Goal: Information Seeking & Learning: Learn about a topic

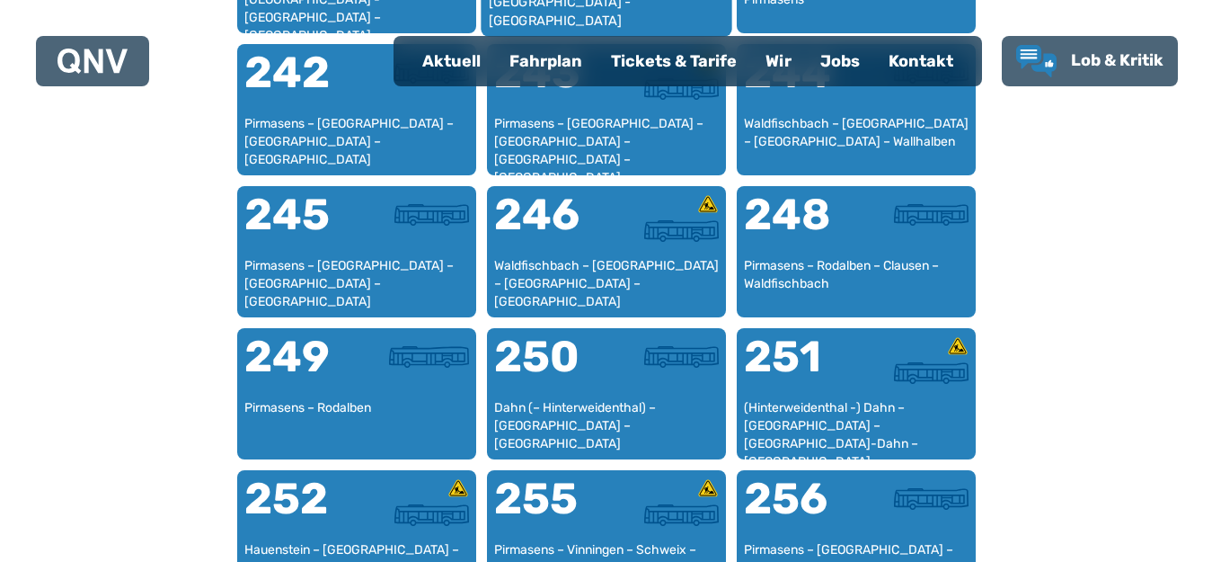
scroll to position [2082, 0]
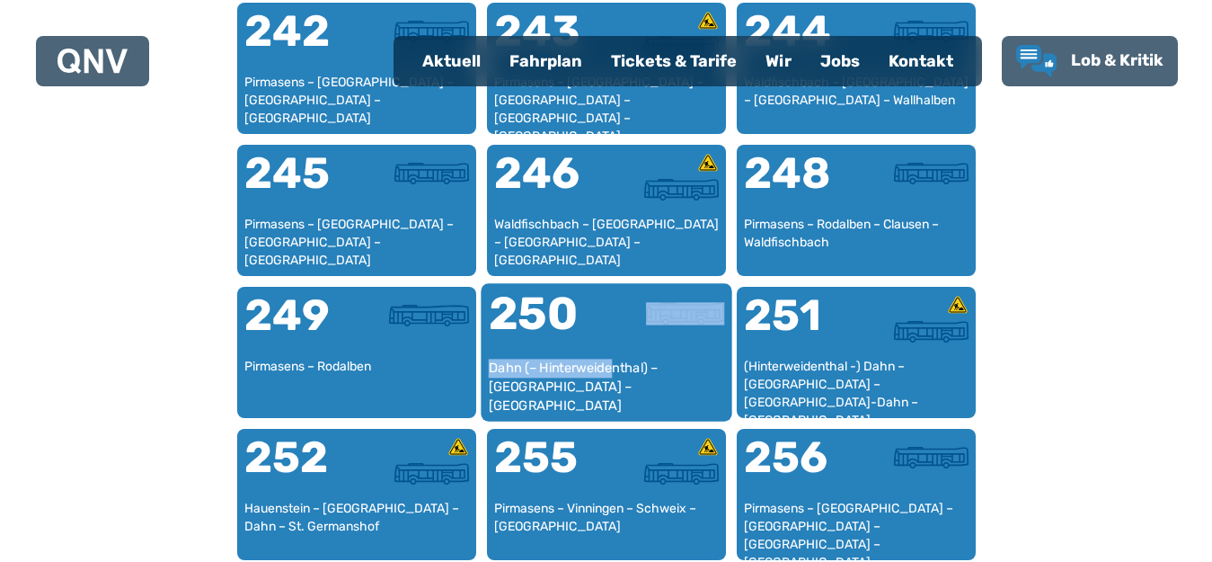
click at [614, 359] on div "250 Dahn (– Hinterweidenthal) – [GEOGRAPHIC_DATA] – [GEOGRAPHIC_DATA]" at bounding box center [606, 352] width 251 height 138
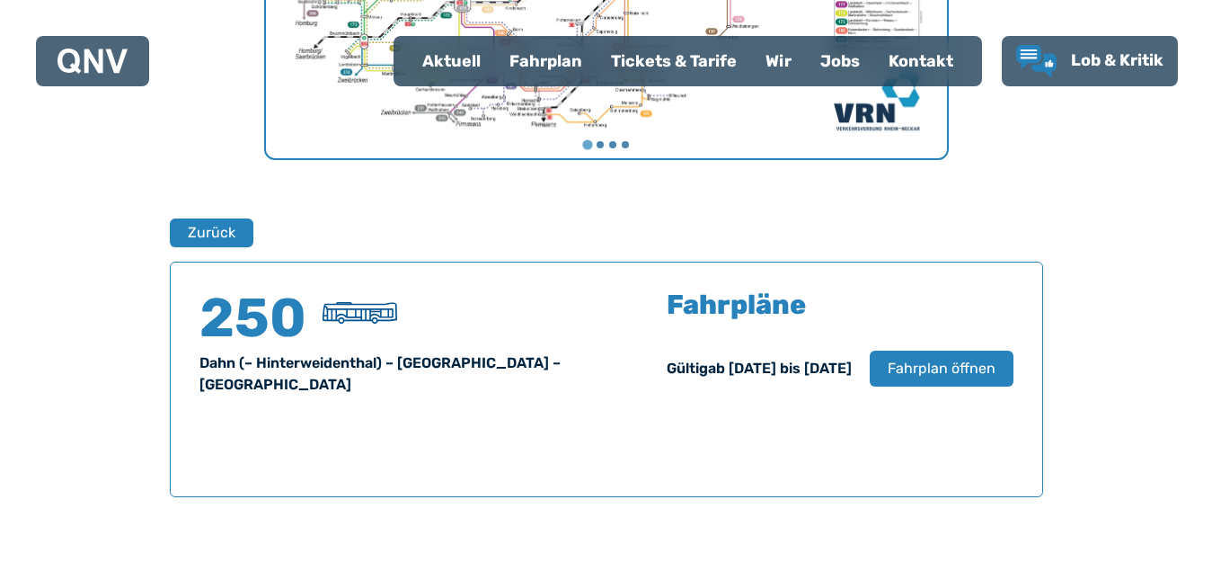
scroll to position [1185, 0]
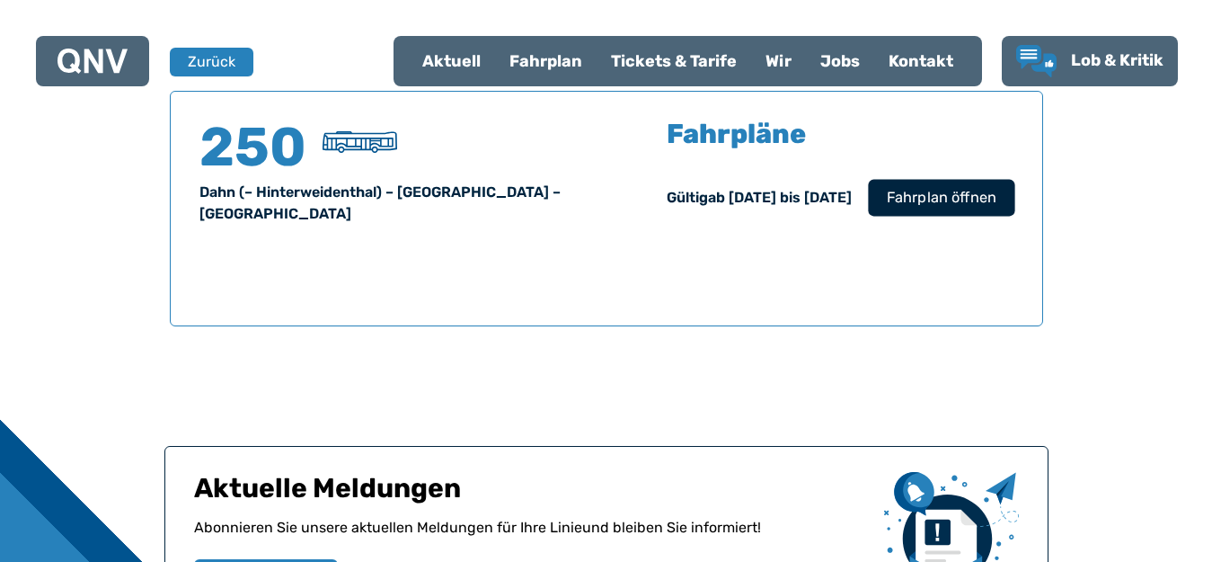
click at [976, 187] on span "Fahrplan öffnen" at bounding box center [941, 198] width 110 height 22
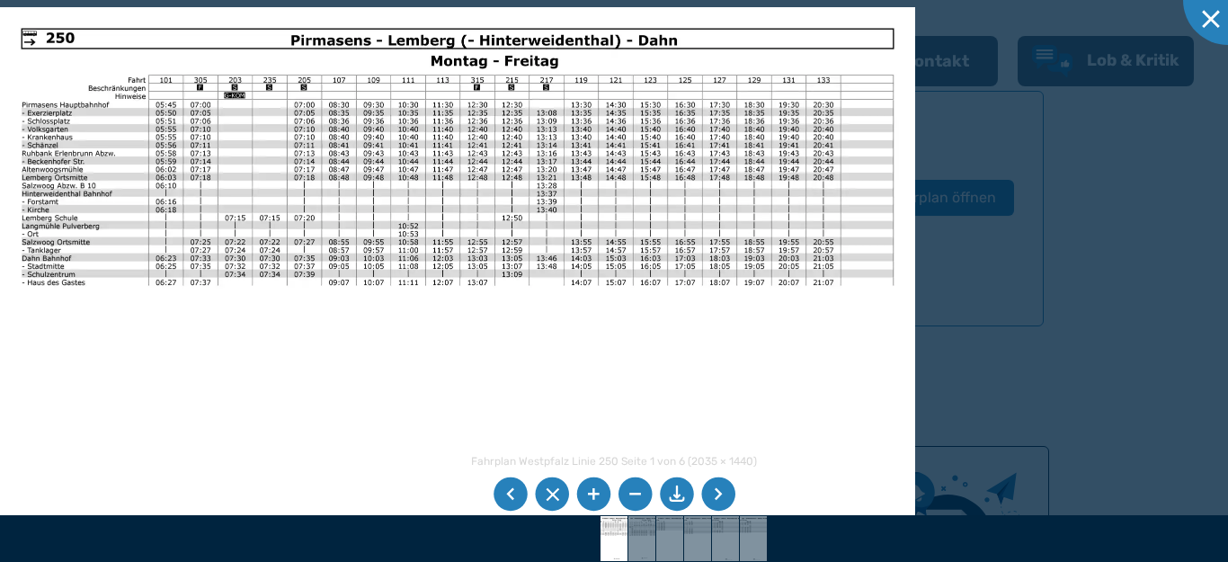
click at [724, 491] on li at bounding box center [718, 494] width 34 height 34
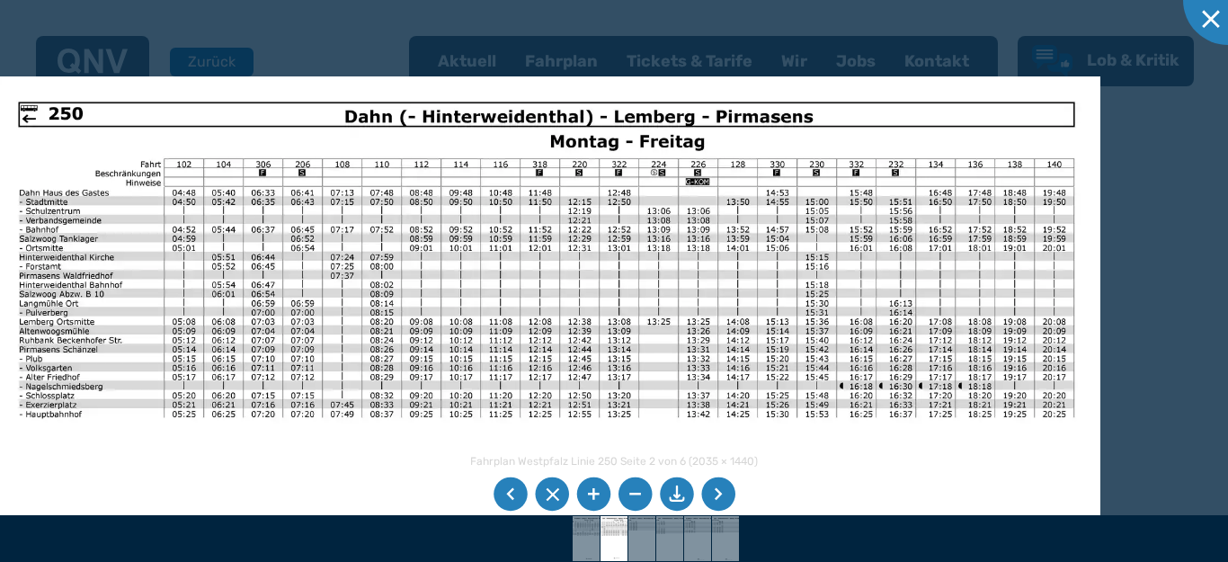
click at [445, 412] on img at bounding box center [546, 467] width 1106 height 783
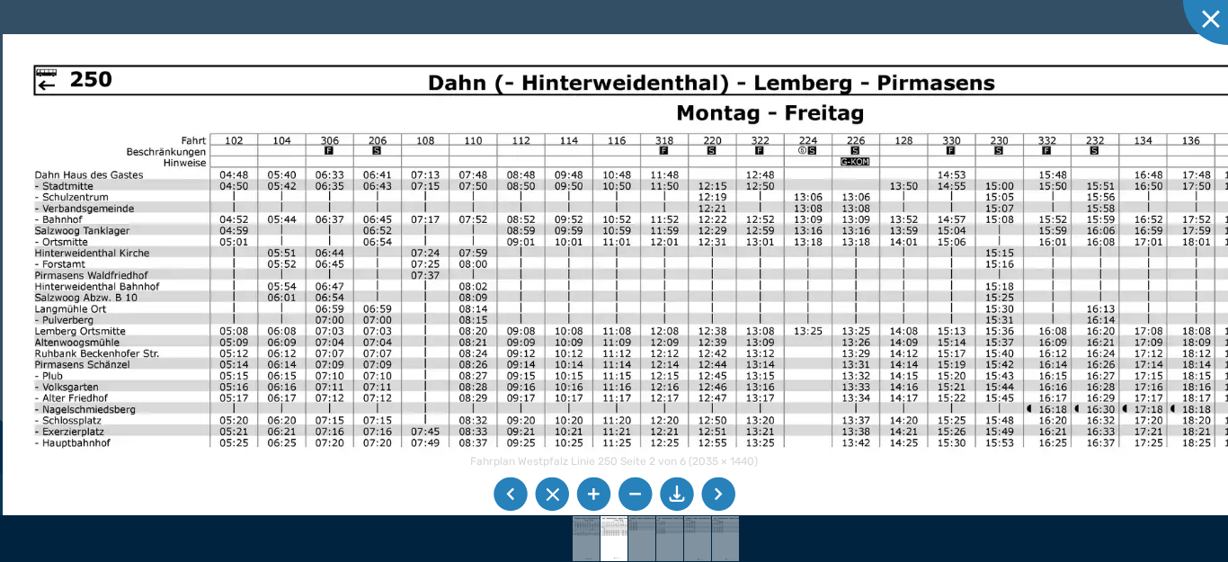
click at [213, 422] on img at bounding box center [672, 507] width 1339 height 947
click at [721, 490] on li at bounding box center [718, 494] width 34 height 34
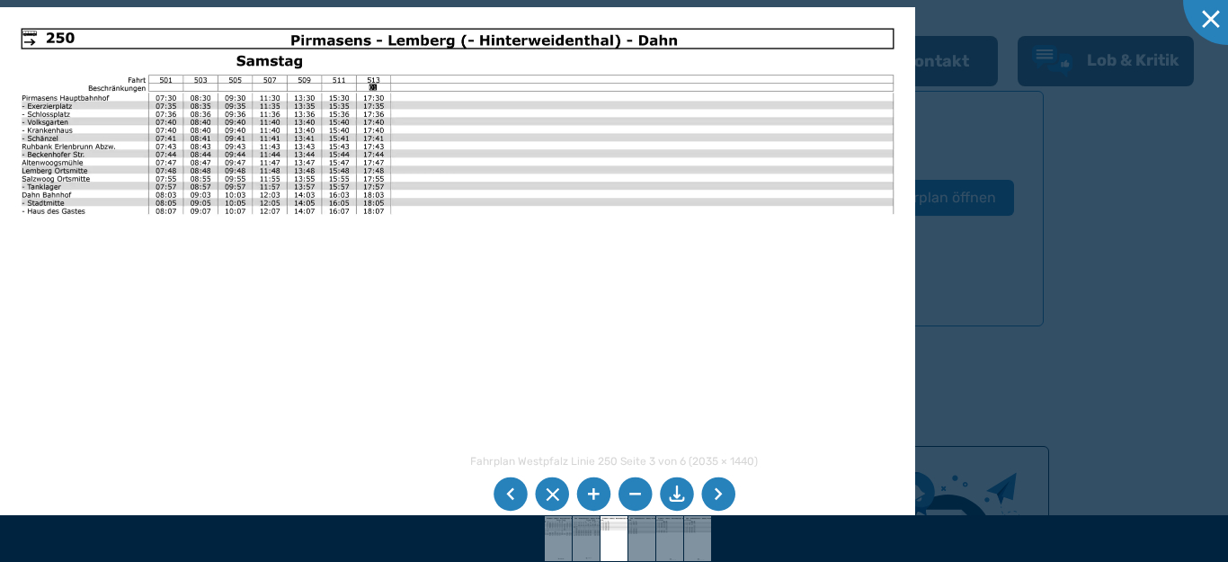
click at [721, 490] on li at bounding box center [718, 494] width 34 height 34
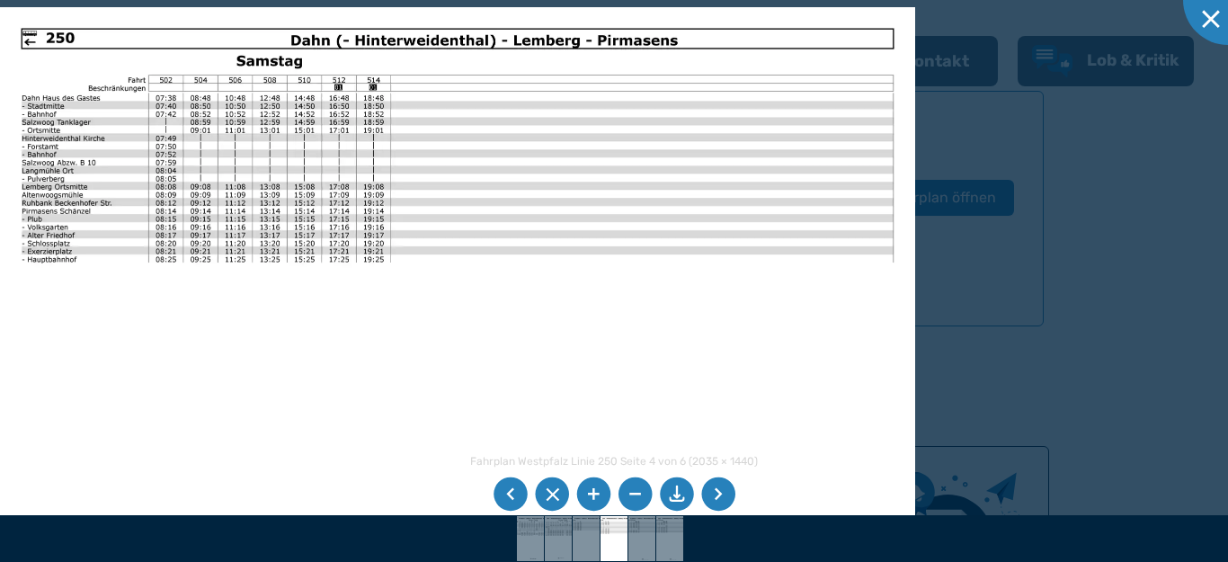
click at [721, 490] on li at bounding box center [718, 494] width 34 height 34
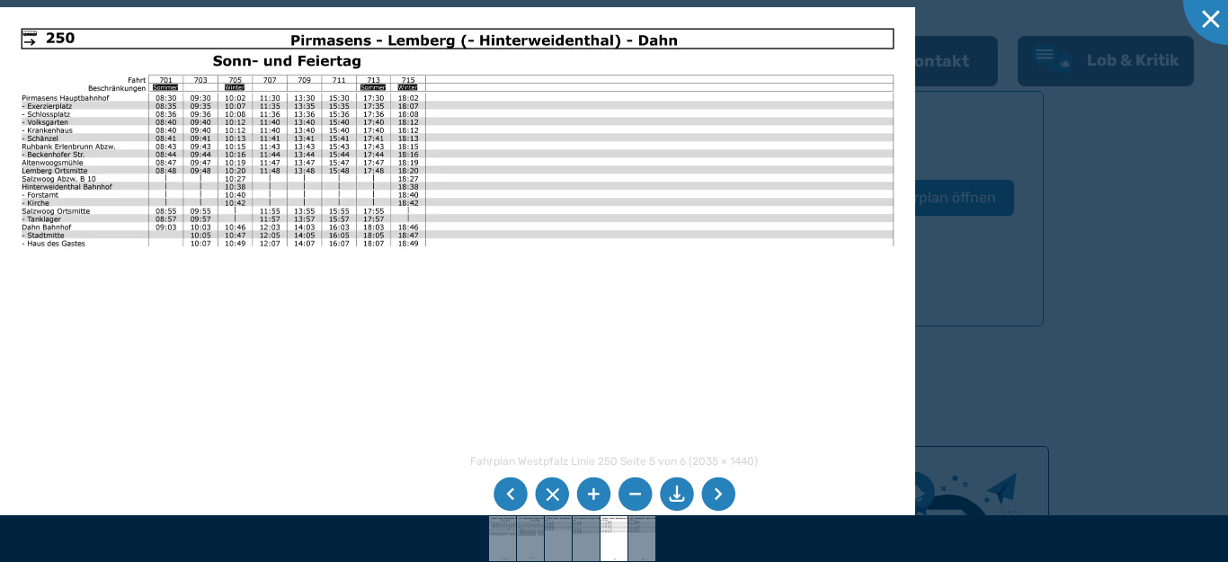
click at [721, 490] on li at bounding box center [718, 494] width 34 height 34
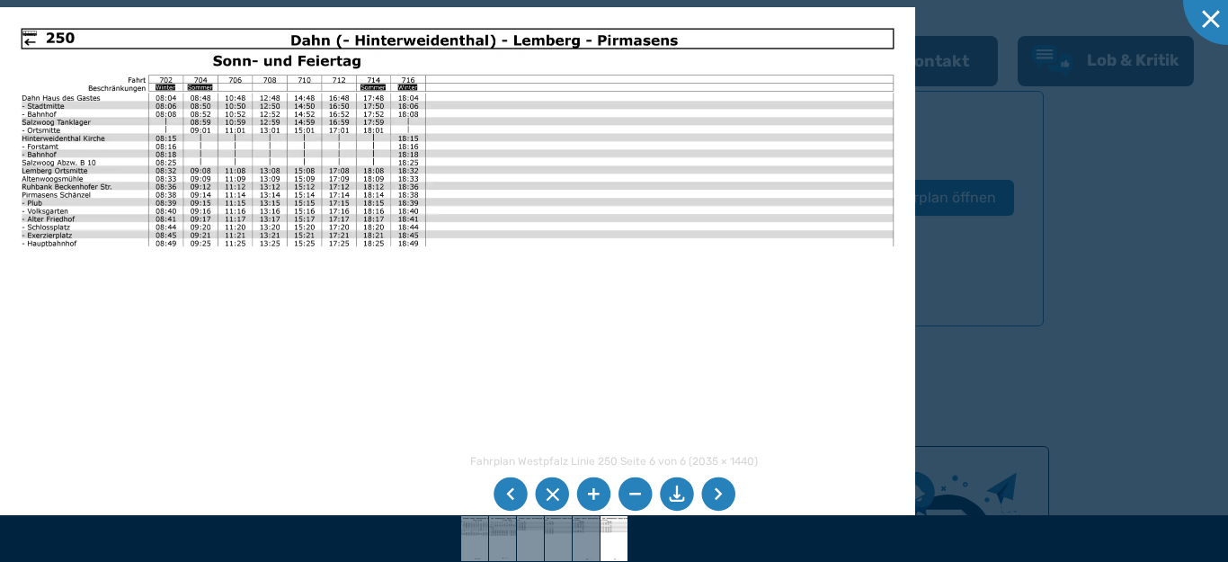
click at [721, 490] on li at bounding box center [718, 494] width 34 height 34
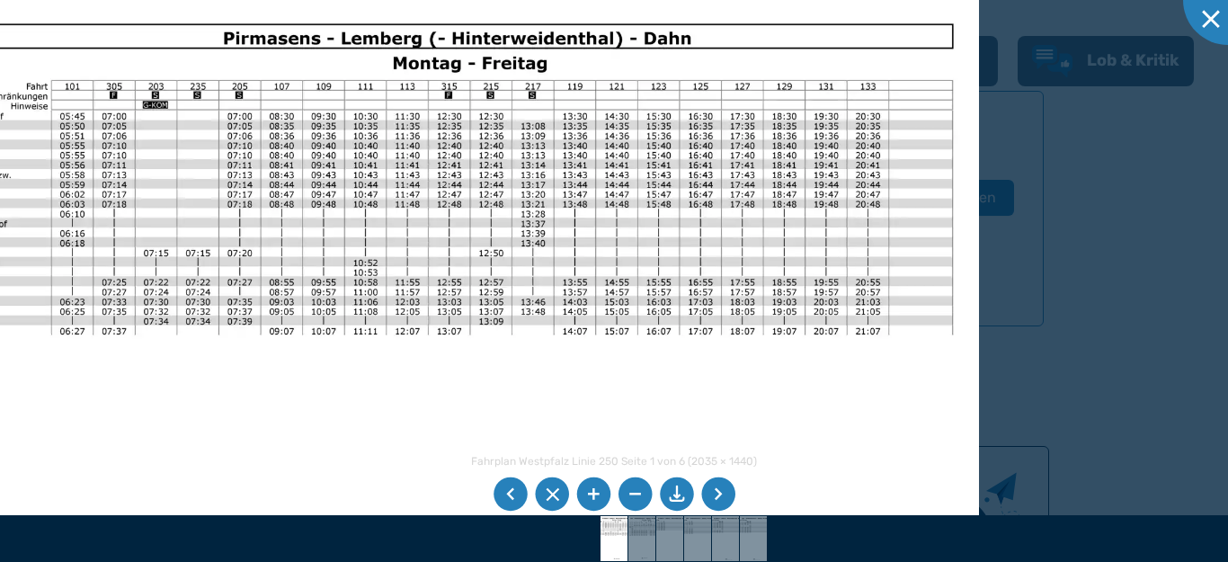
click at [440, 445] on img at bounding box center [424, 389] width 1106 height 783
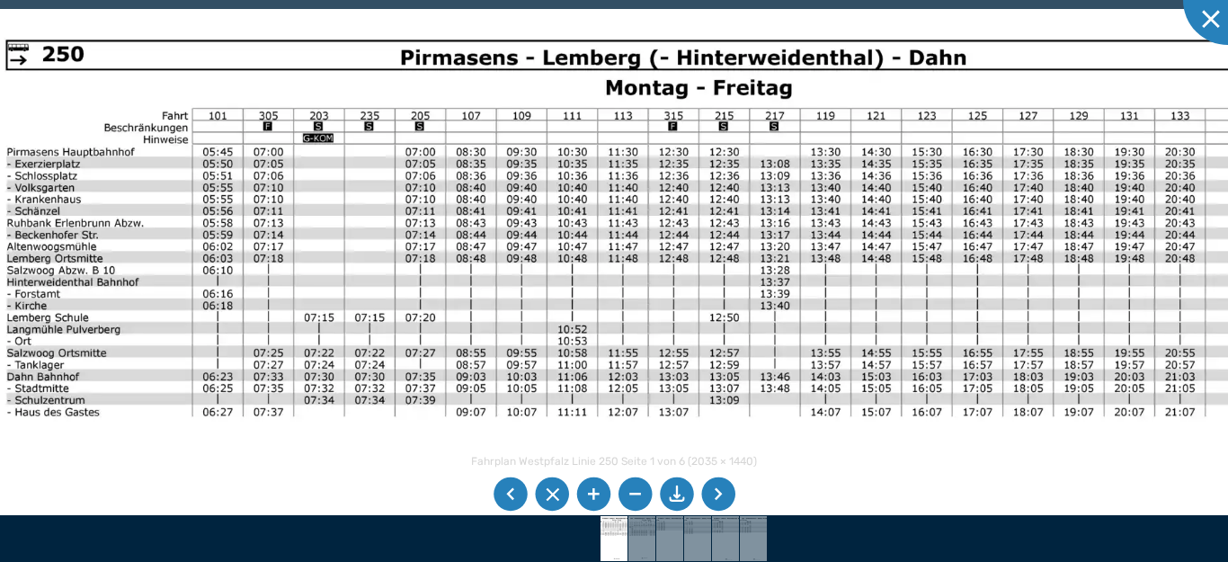
click at [621, 480] on div "Fahrplan Westpfalz Linie 250 Seite 1 von 6 (2035 × 1440) 73%" at bounding box center [614, 281] width 1228 height 562
click at [1210, 11] on div at bounding box center [1228, 0] width 90 height 90
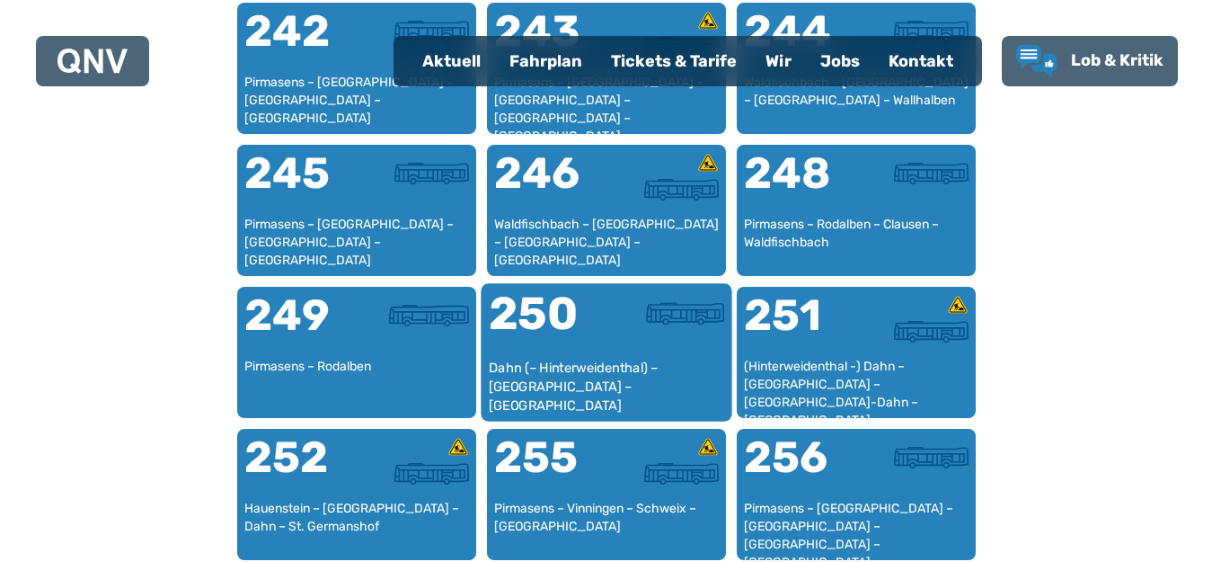
scroll to position [2172, 0]
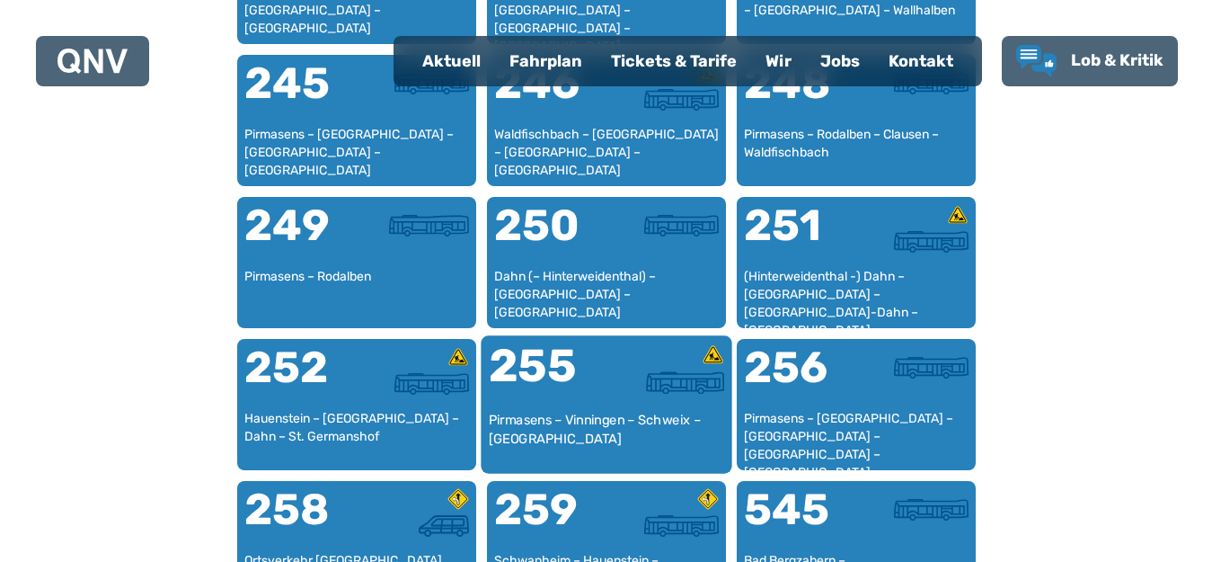
click at [563, 364] on div "255" at bounding box center [547, 376] width 118 height 67
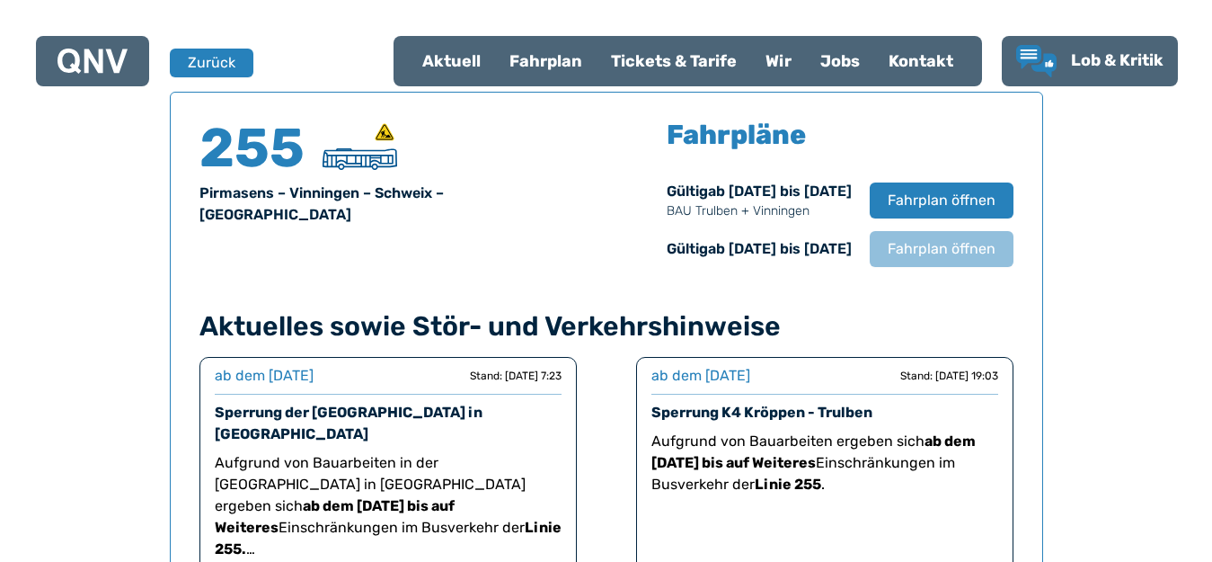
scroll to position [1185, 0]
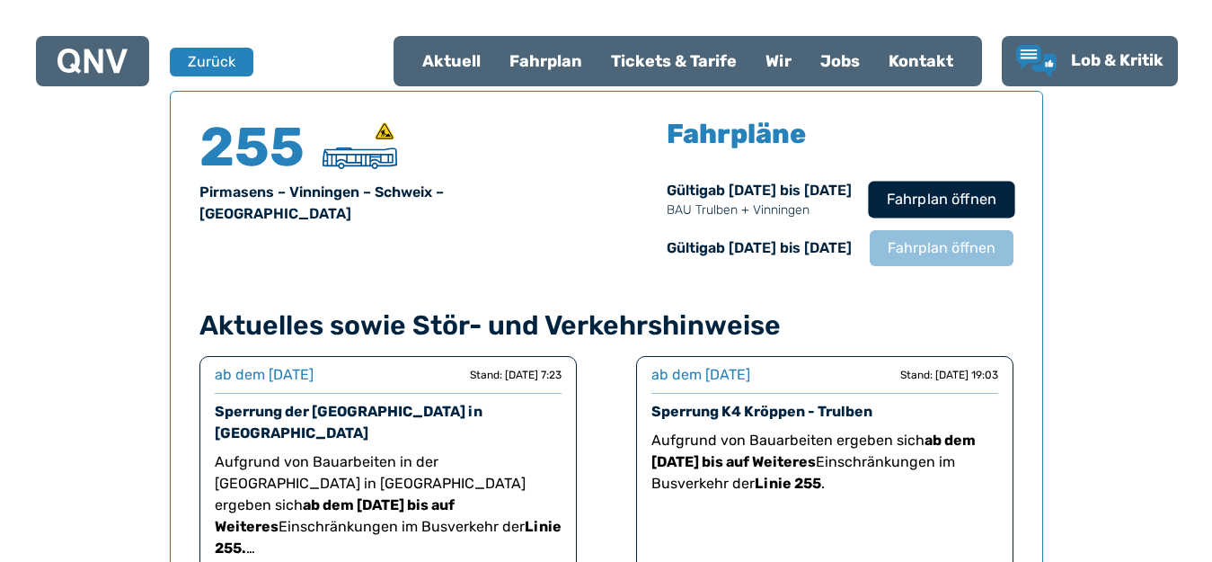
click at [927, 196] on span "Fahrplan öffnen" at bounding box center [941, 200] width 110 height 22
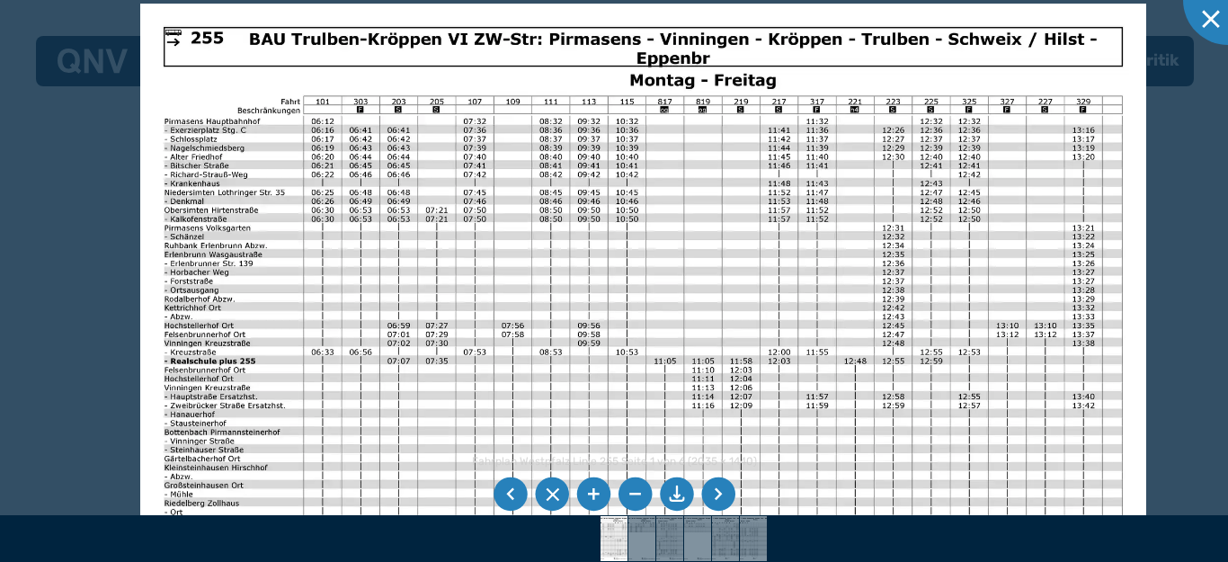
click at [440, 329] on img at bounding box center [643, 360] width 1006 height 712
click at [714, 496] on li at bounding box center [718, 494] width 34 height 34
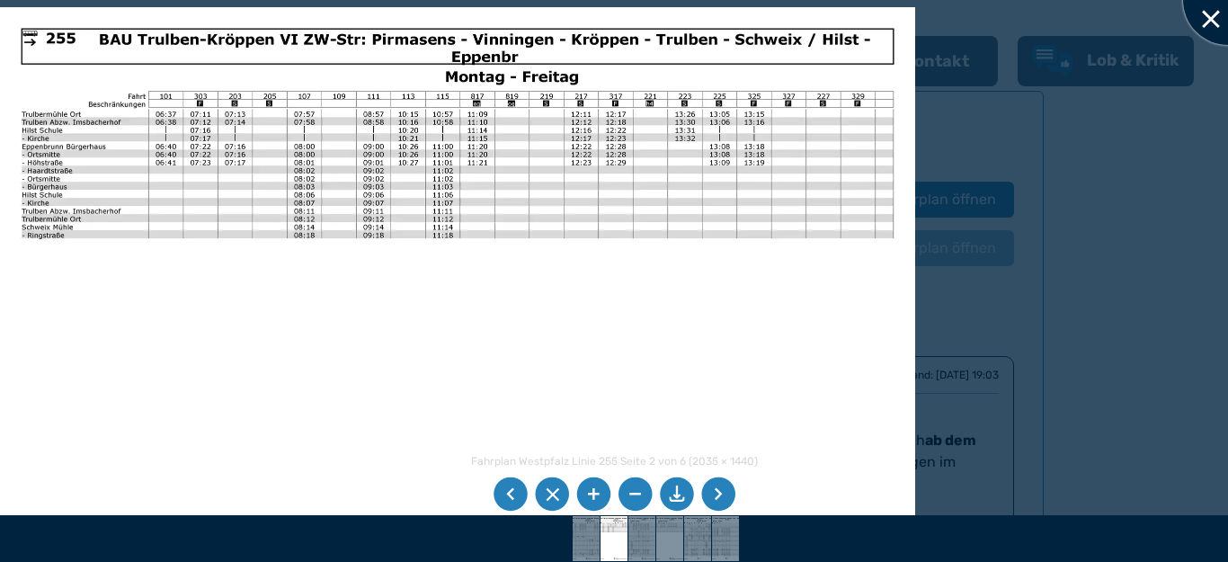
click at [1211, 14] on div at bounding box center [1228, 0] width 90 height 90
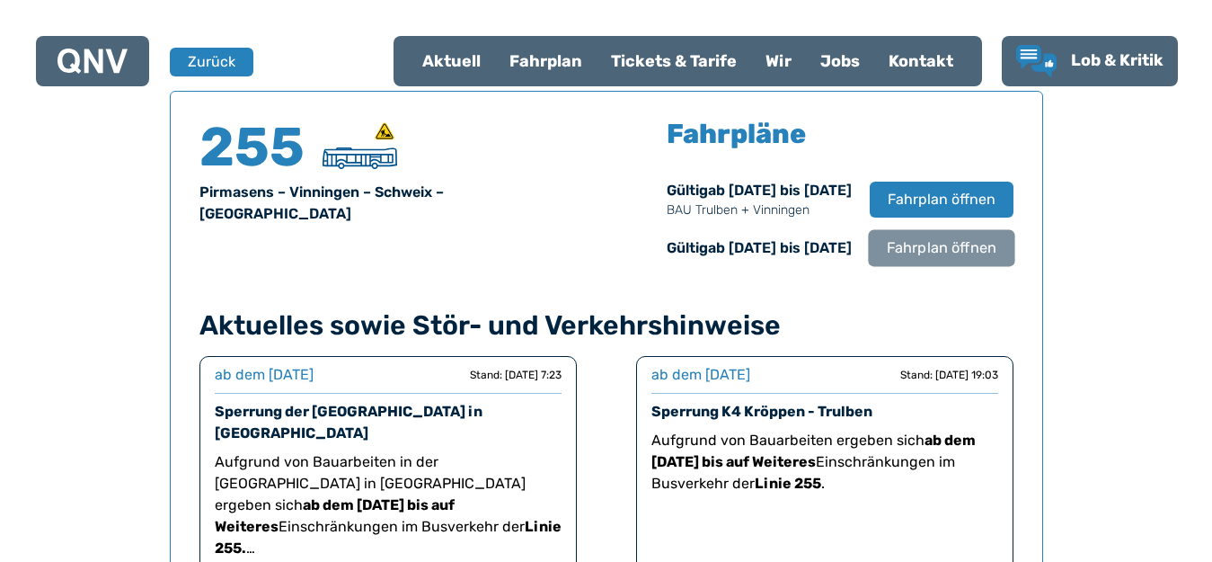
click at [954, 250] on span "Fahrplan öffnen" at bounding box center [941, 248] width 110 height 22
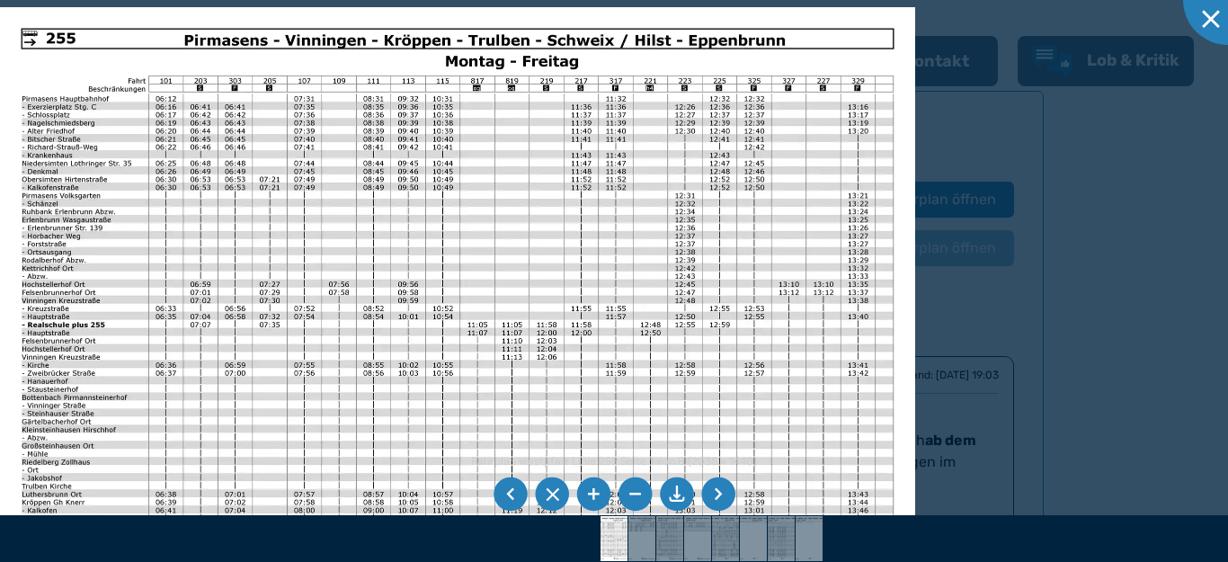
click at [717, 493] on li at bounding box center [718, 494] width 34 height 34
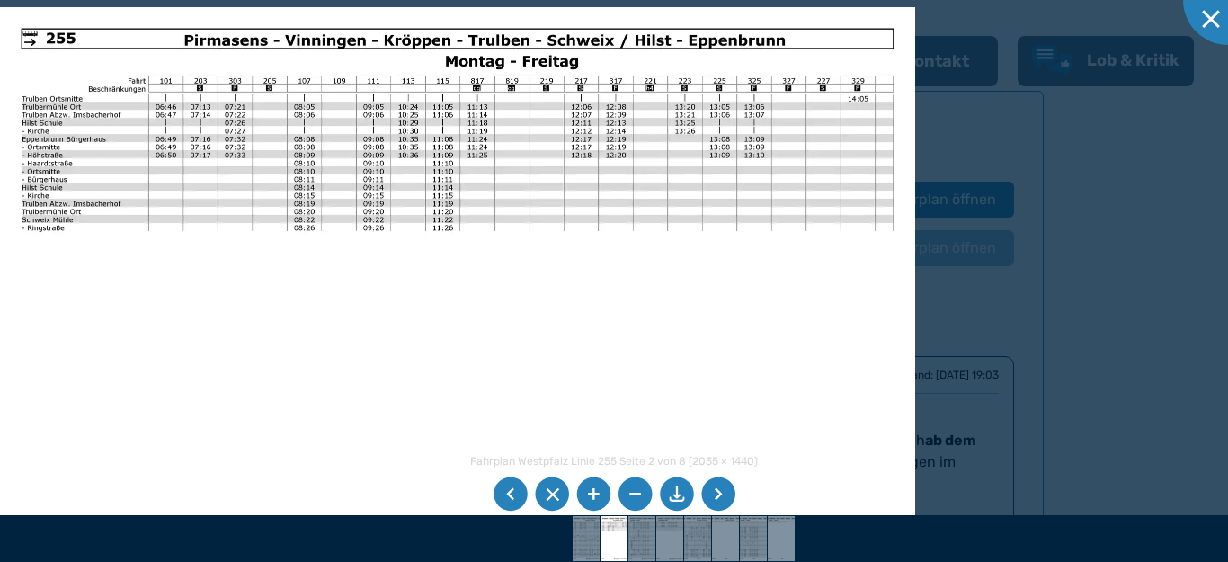
click at [725, 502] on li at bounding box center [718, 494] width 34 height 34
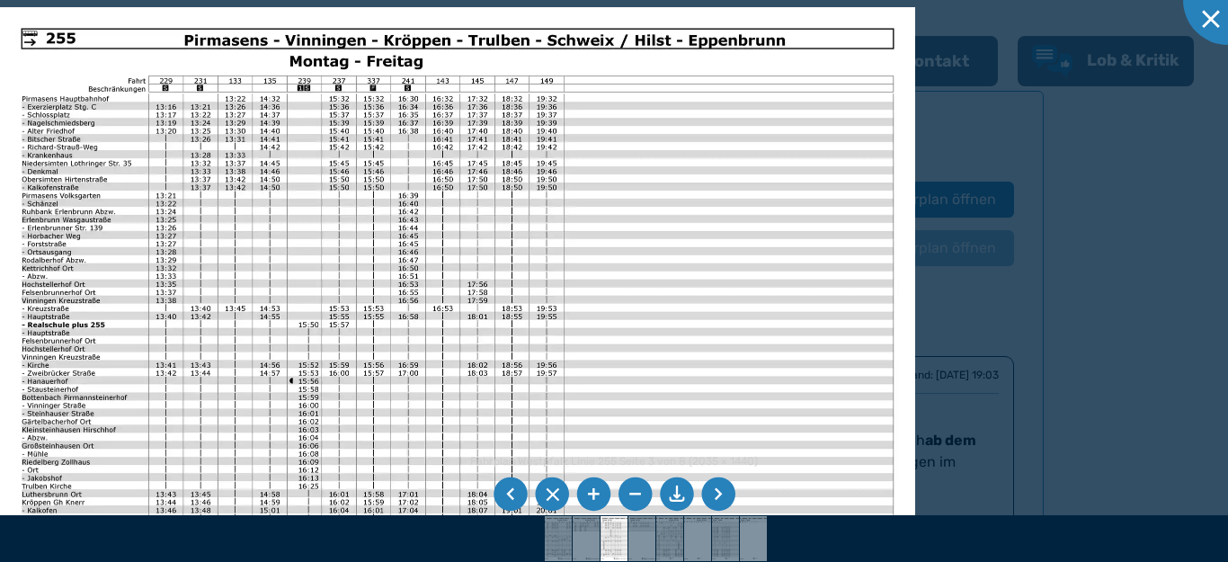
click at [716, 497] on li at bounding box center [718, 494] width 34 height 34
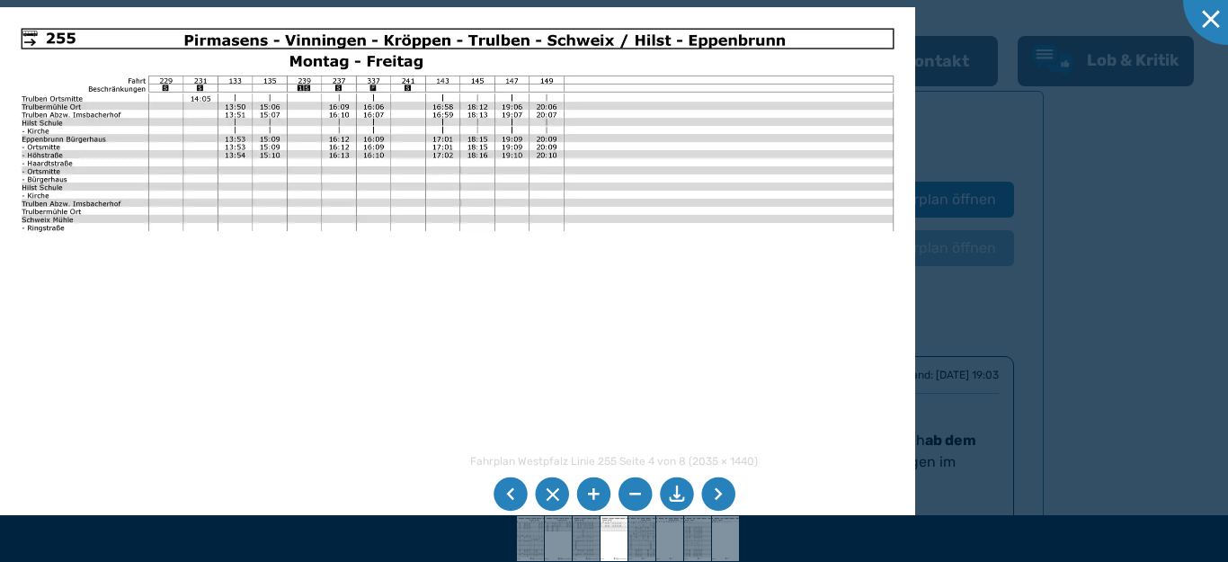
click at [716, 497] on li at bounding box center [718, 494] width 34 height 34
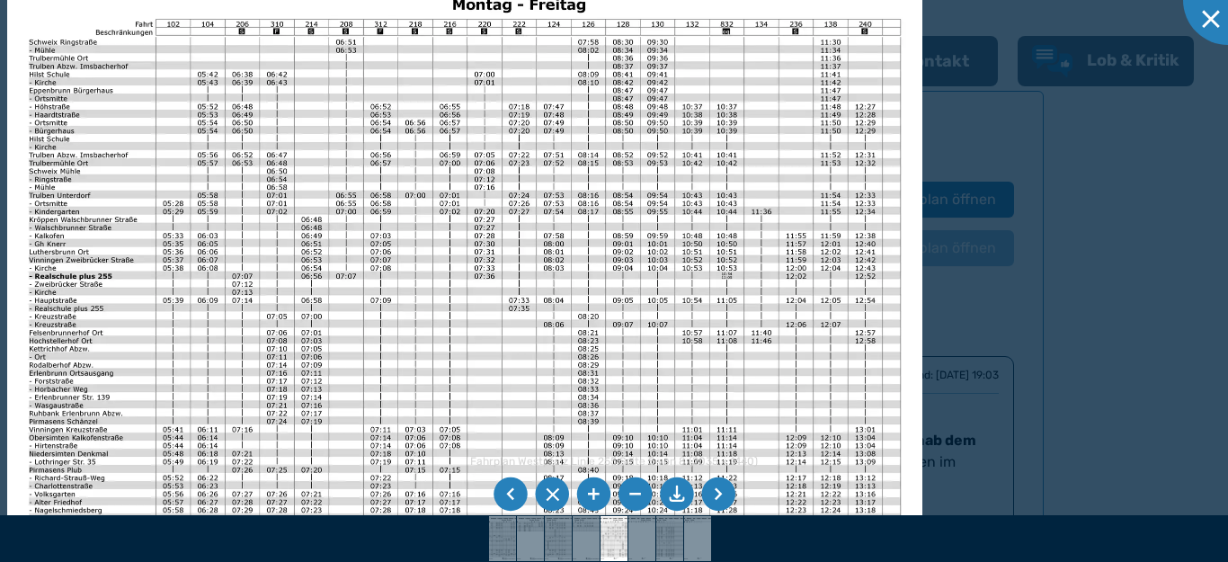
click at [658, 347] on img at bounding box center [464, 274] width 915 height 647
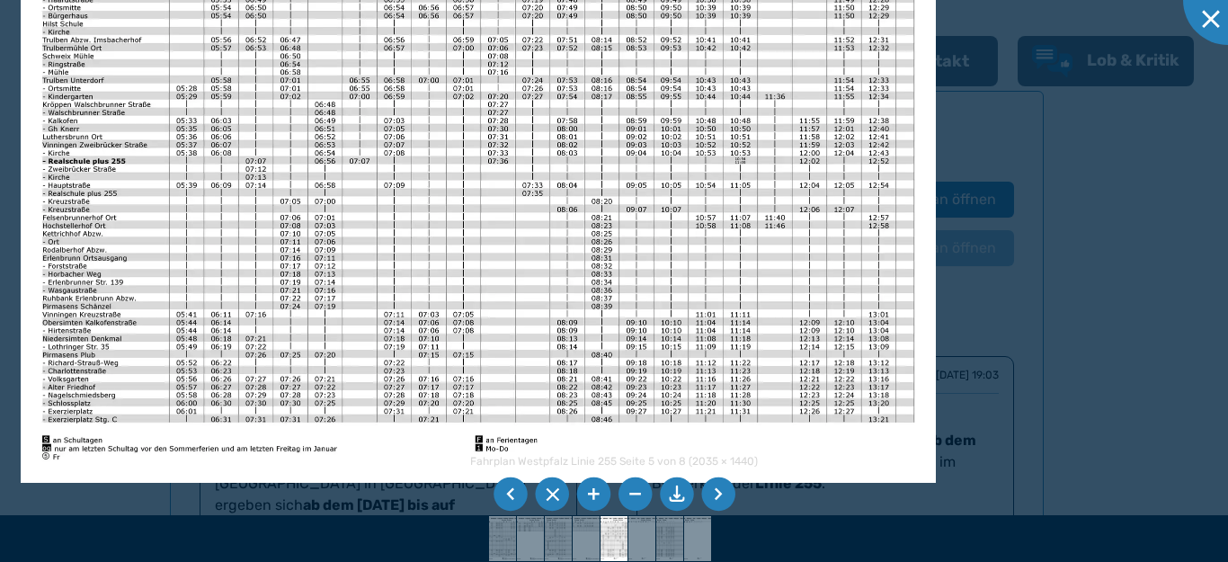
click at [573, 282] on img at bounding box center [478, 159] width 915 height 647
click at [716, 495] on li at bounding box center [718, 494] width 34 height 34
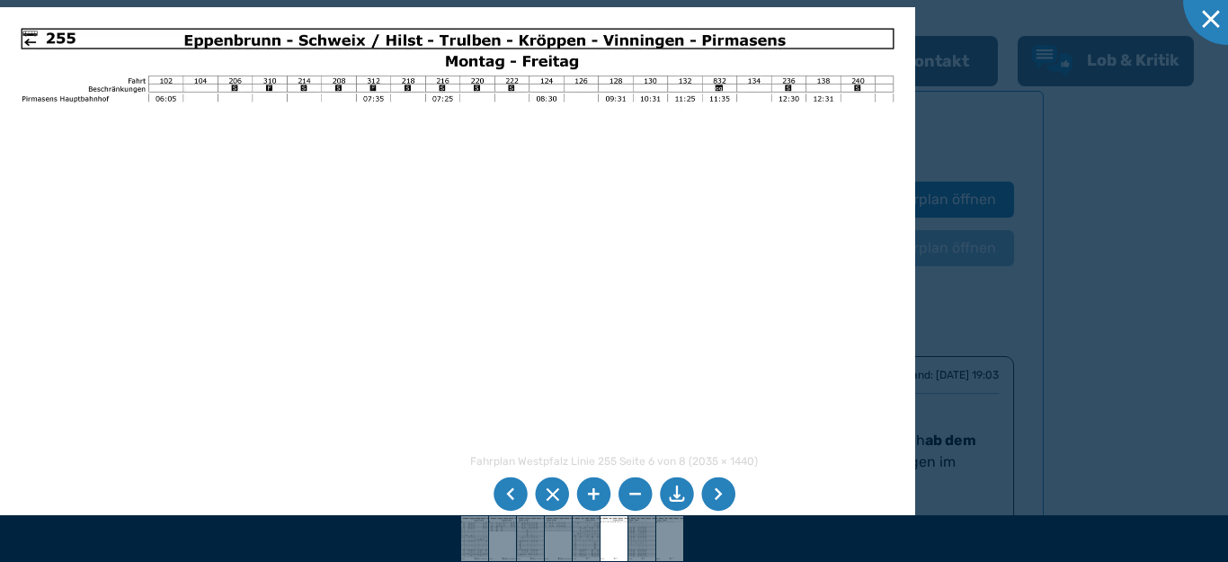
click at [716, 495] on li at bounding box center [718, 494] width 34 height 34
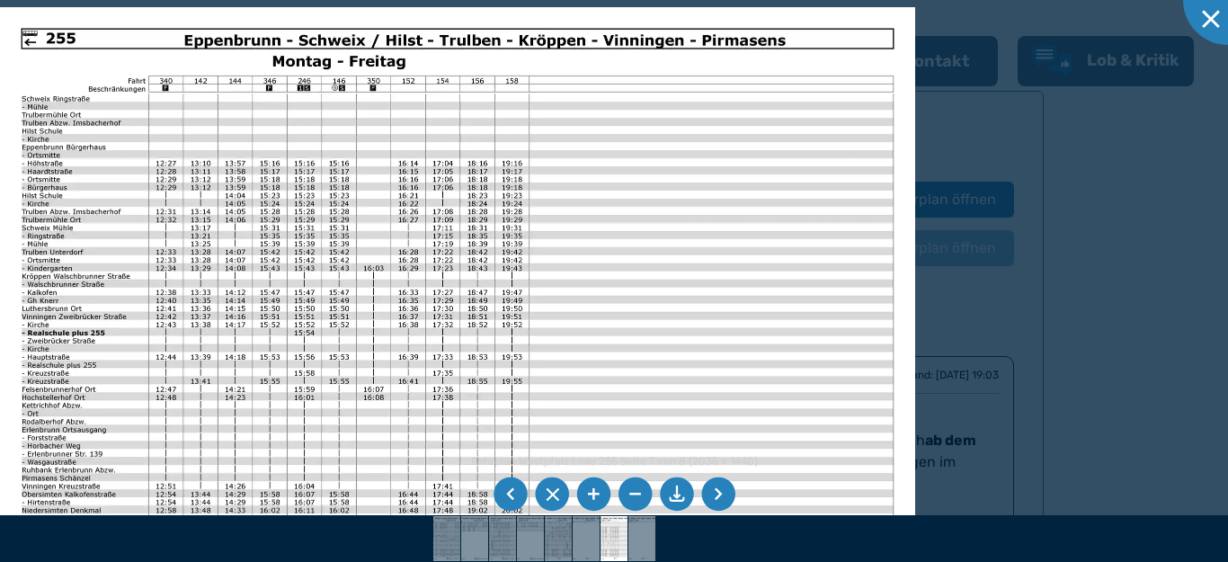
click at [718, 499] on li at bounding box center [718, 494] width 34 height 34
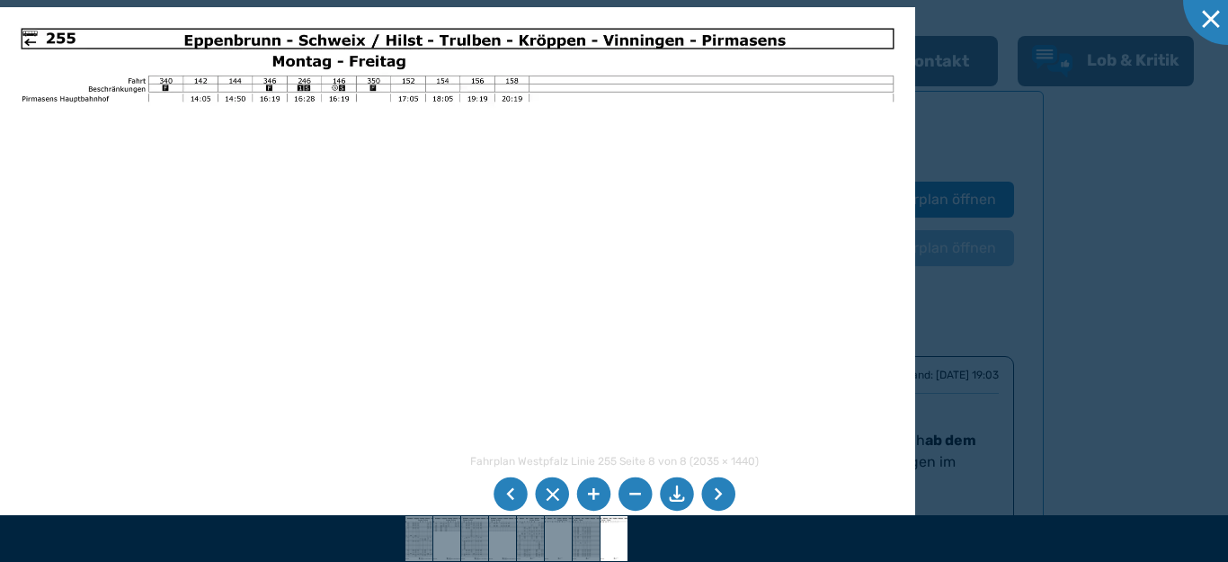
click at [718, 499] on li at bounding box center [718, 494] width 34 height 34
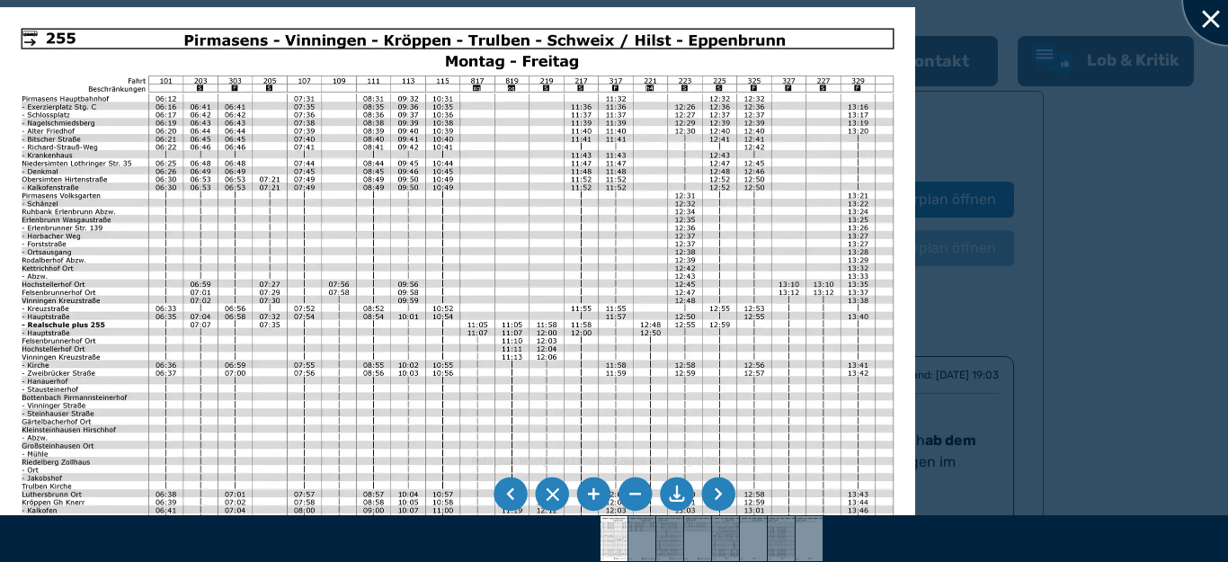
click at [1210, 7] on div at bounding box center [1228, 0] width 90 height 90
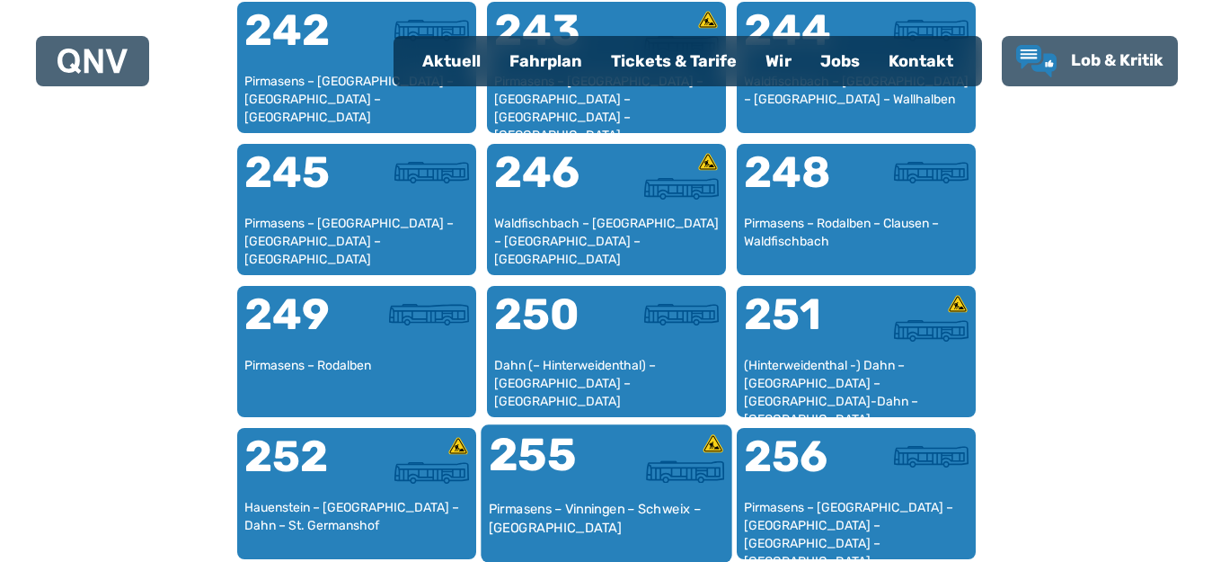
scroll to position [2351, 0]
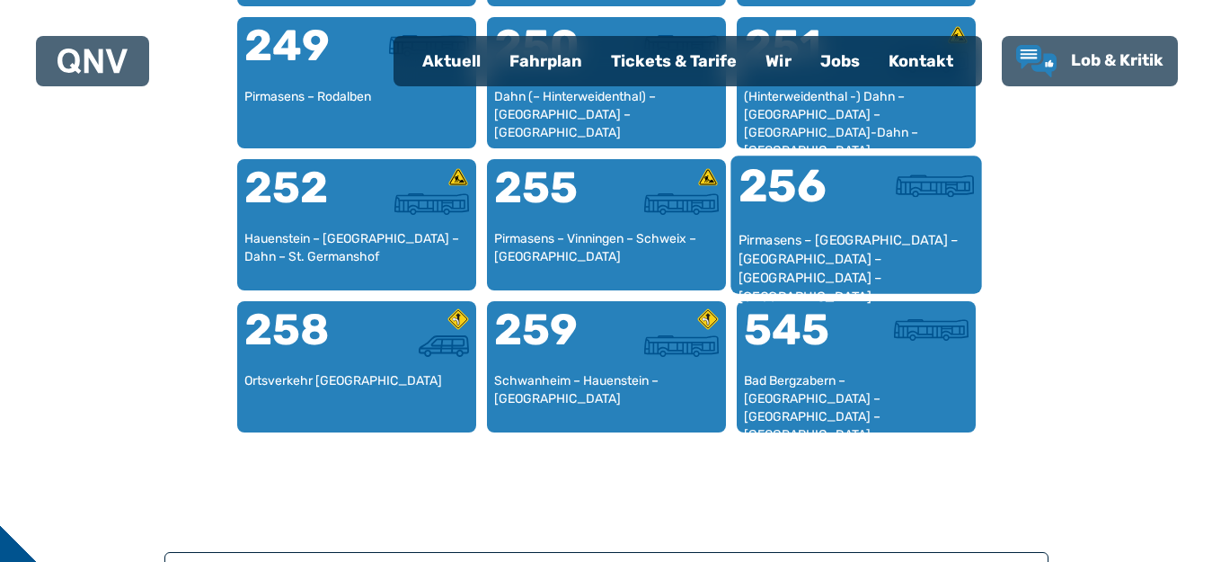
click at [786, 196] on div "256" at bounding box center [797, 197] width 118 height 67
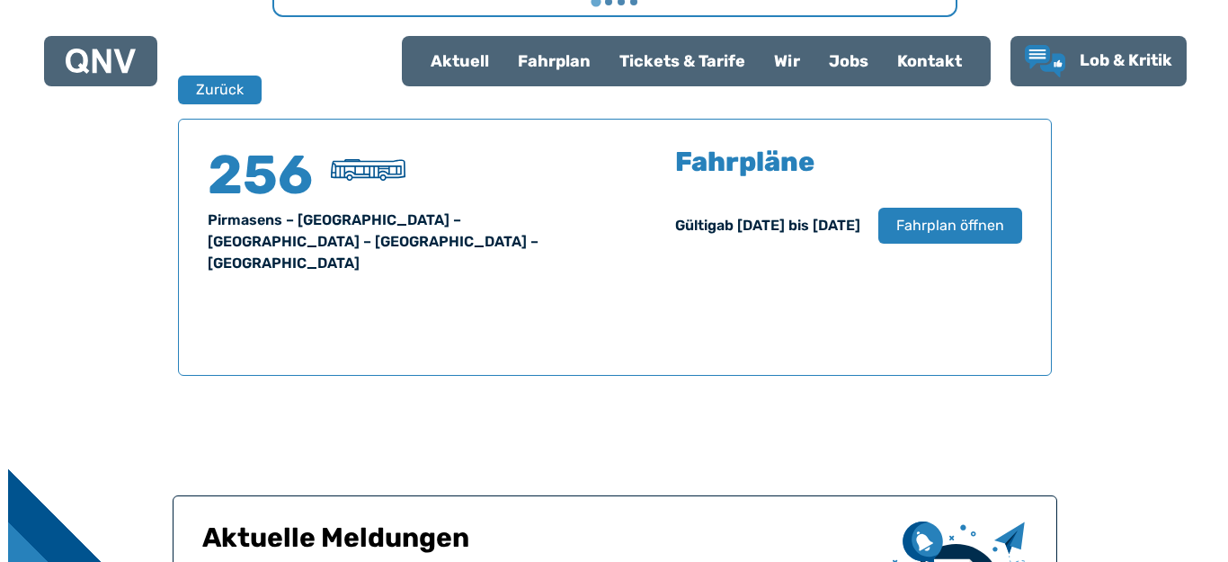
scroll to position [1185, 0]
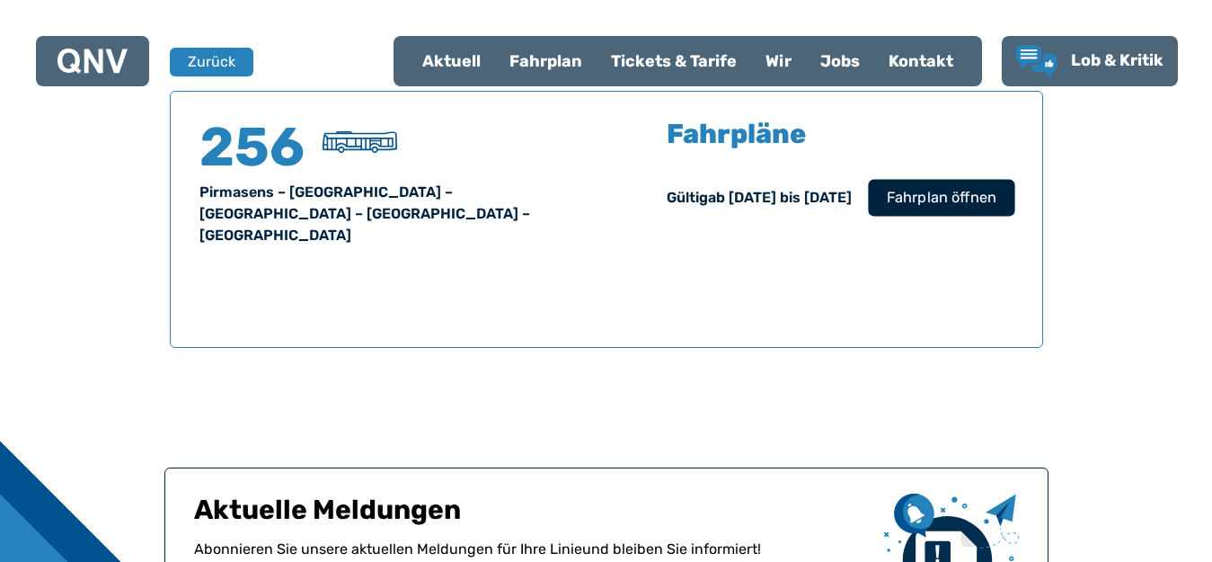
click at [912, 184] on button "Fahrplan öffnen" at bounding box center [941, 197] width 147 height 37
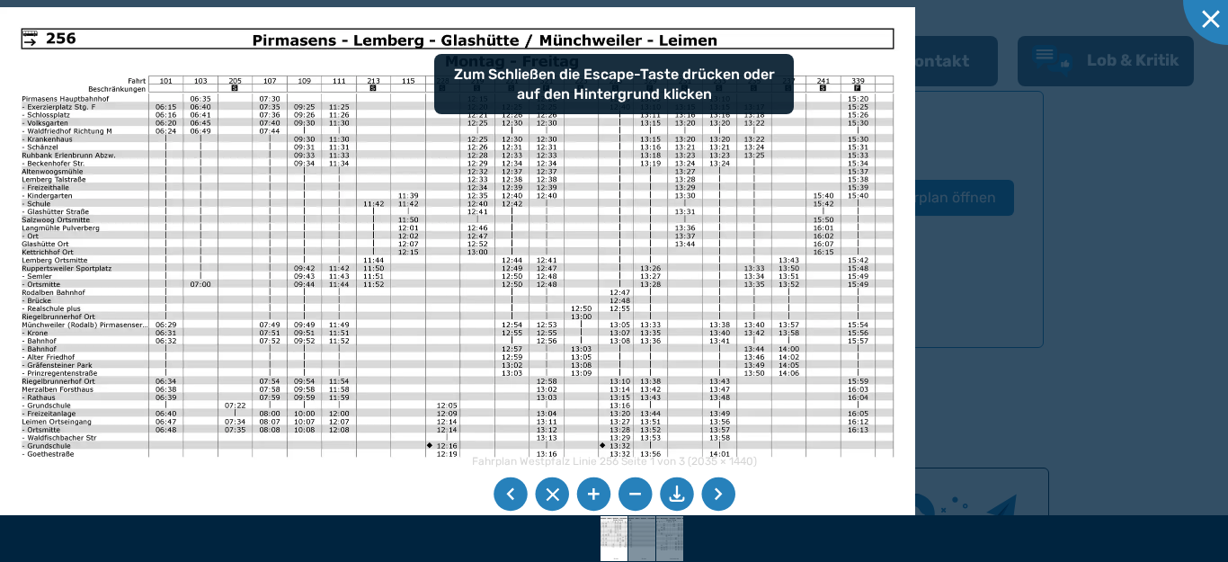
click at [724, 497] on li at bounding box center [718, 494] width 34 height 34
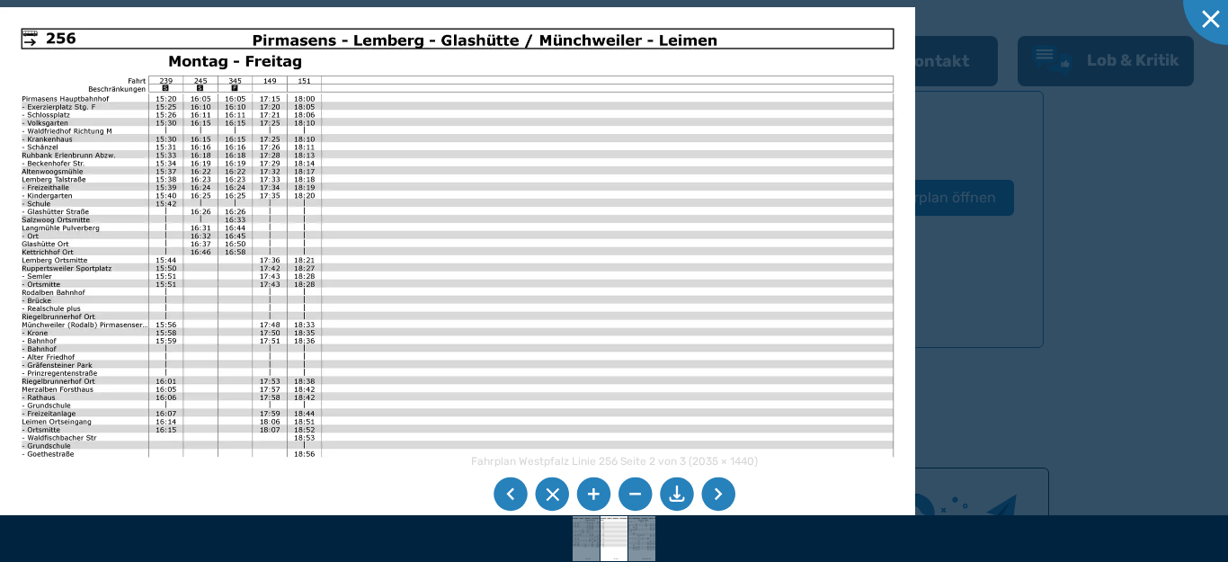
click at [724, 497] on li at bounding box center [718, 494] width 34 height 34
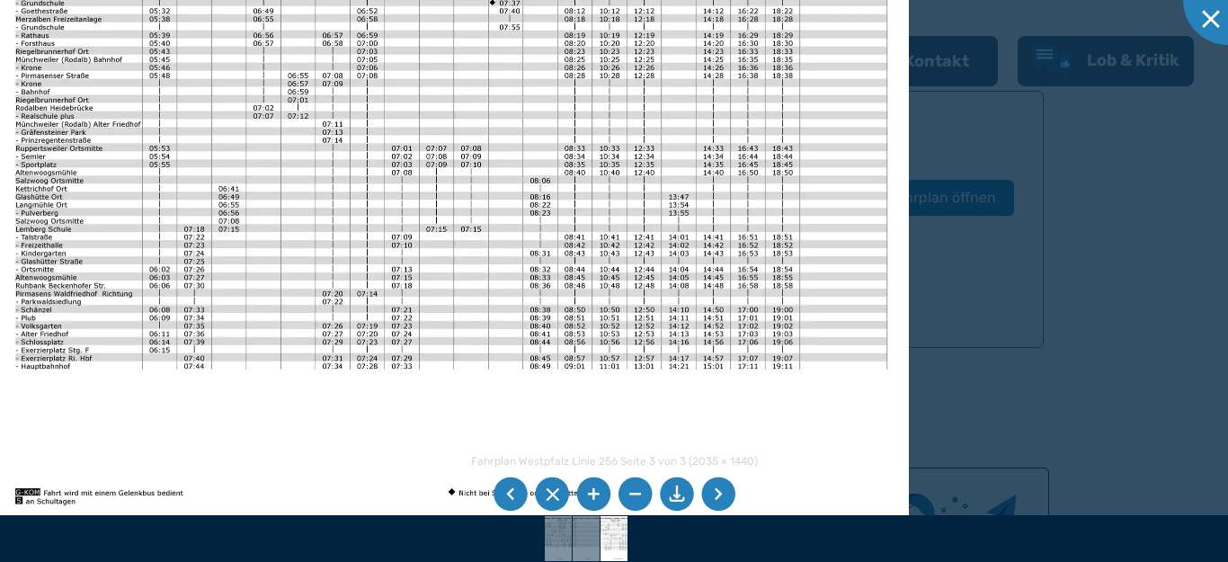
click at [538, 280] on img at bounding box center [451, 203] width 915 height 647
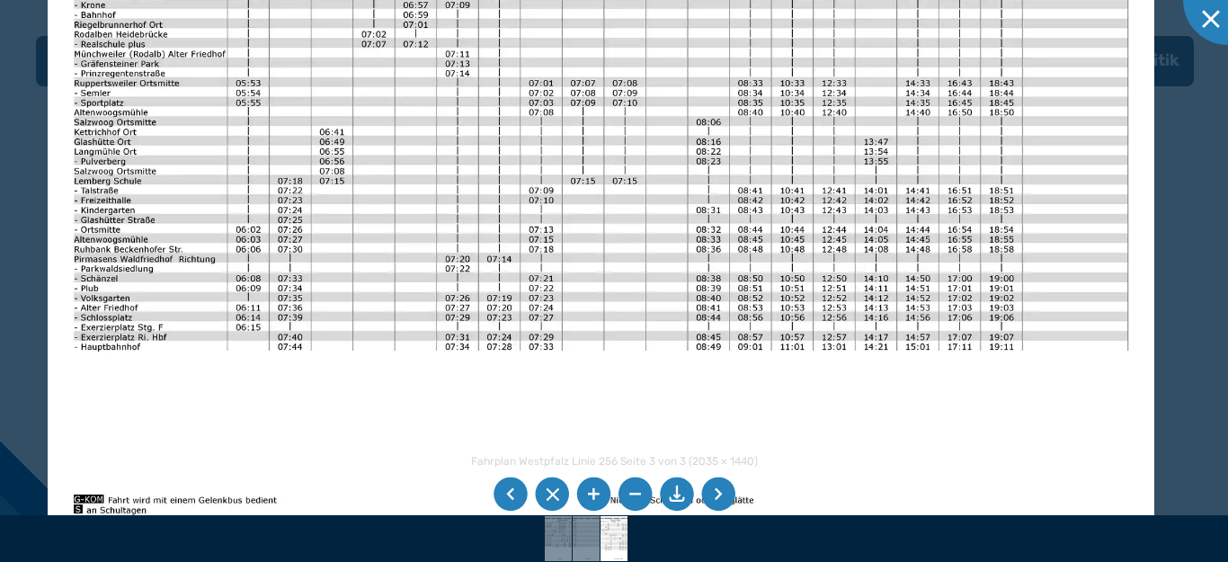
click at [582, 338] on img at bounding box center [601, 150] width 1106 height 783
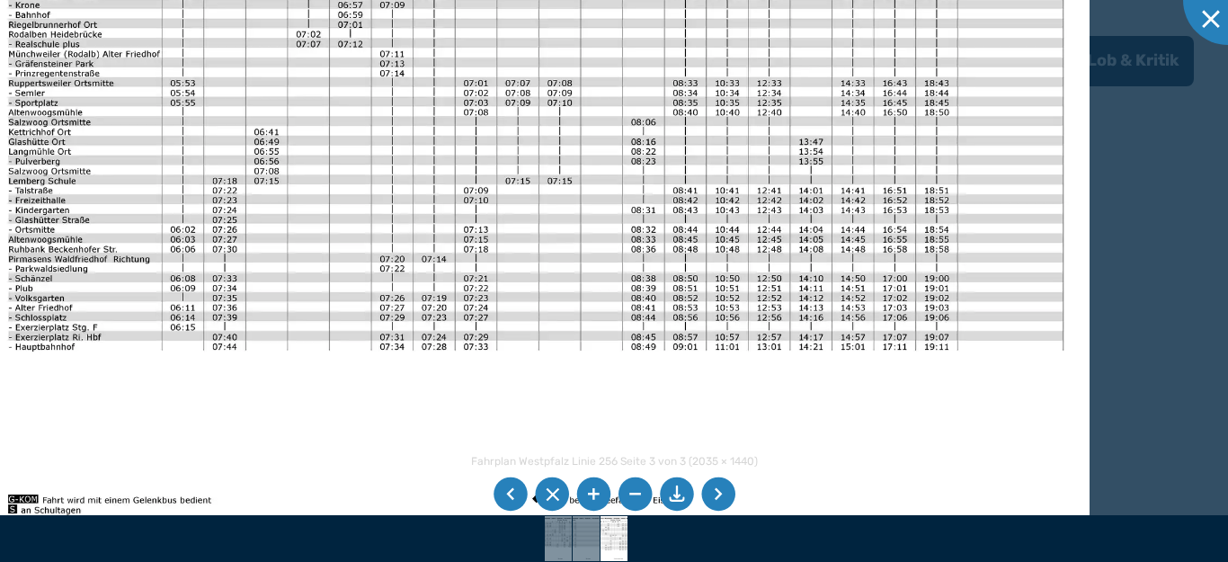
click at [591, 292] on img at bounding box center [535, 150] width 1106 height 783
click at [711, 495] on li at bounding box center [718, 494] width 34 height 34
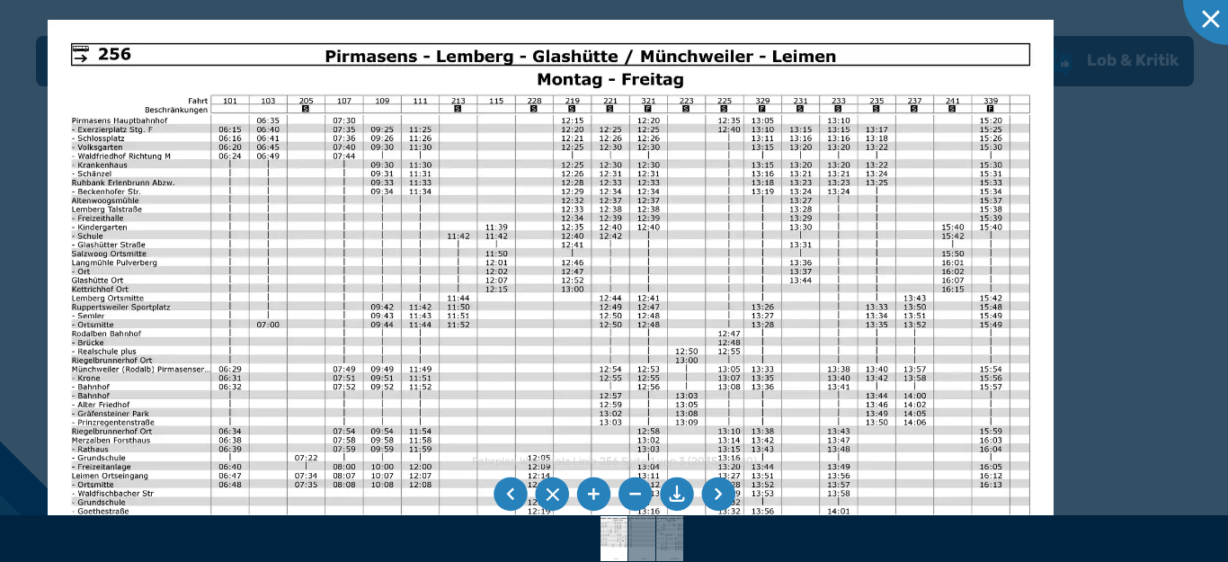
click at [324, 244] on img at bounding box center [551, 376] width 1006 height 712
